Goal: Information Seeking & Learning: Learn about a topic

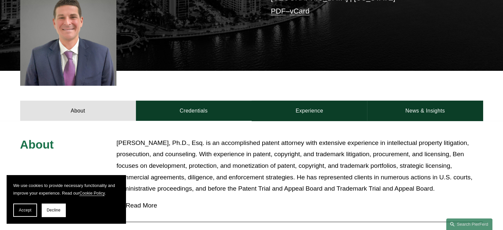
scroll to position [198, 0]
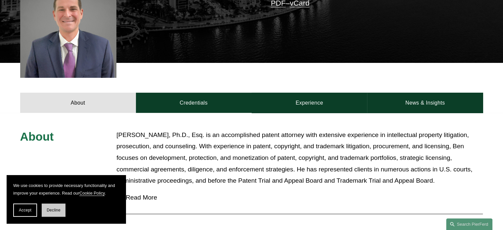
click at [59, 211] on span "Decline" at bounding box center [54, 210] width 14 height 5
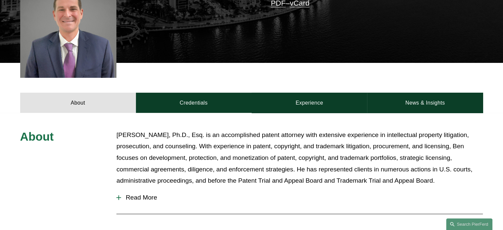
scroll to position [231, 0]
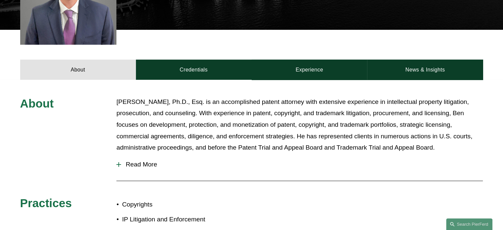
click at [155, 163] on span "Read More" at bounding box center [301, 164] width 361 height 7
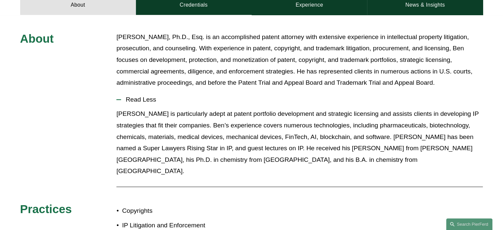
scroll to position [297, 0]
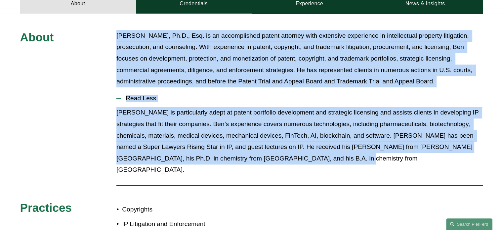
drag, startPoint x: 316, startPoint y: 160, endPoint x: 113, endPoint y: 37, distance: 236.8
click at [113, 37] on div "About [PERSON_NAME], Ph.D., Esq. is an accomplished patent attorney with extens…" at bounding box center [251, 170] width 503 height 280
click at [125, 36] on p "[PERSON_NAME], Ph.D., Esq. is an accomplished patent attorney with extensive ex…" at bounding box center [299, 58] width 366 height 57
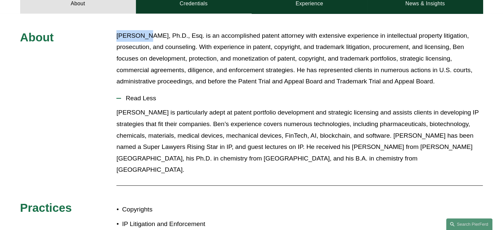
click at [125, 36] on p "[PERSON_NAME], Ph.D., Esq. is an accomplished patent attorney with extensive ex…" at bounding box center [299, 58] width 366 height 57
click at [151, 35] on p "[PERSON_NAME], Ph.D., Esq. is an accomplished patent attorney with extensive ex…" at bounding box center [299, 58] width 366 height 57
click at [223, 37] on p "[PERSON_NAME], Ph.D., Esq. is an accomplished patent attorney with extensive ex…" at bounding box center [299, 58] width 366 height 57
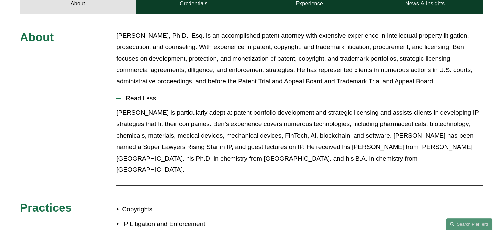
click at [245, 60] on p "[PERSON_NAME], Ph.D., Esq. is an accomplished patent attorney with extensive ex…" at bounding box center [299, 58] width 366 height 57
click at [213, 82] on p "[PERSON_NAME], Ph.D., Esq. is an accomplished patent attorney with extensive ex…" at bounding box center [299, 58] width 366 height 57
click at [243, 81] on p "[PERSON_NAME], Ph.D., Esq. is an accomplished patent attorney with extensive ex…" at bounding box center [299, 58] width 366 height 57
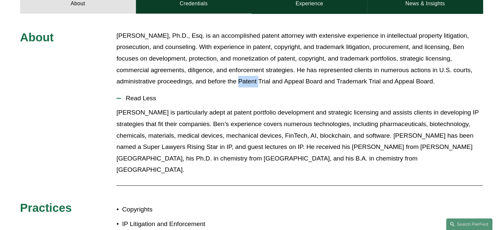
click at [243, 81] on p "[PERSON_NAME], Ph.D., Esq. is an accomplished patent attorney with extensive ex…" at bounding box center [299, 58] width 366 height 57
